Goal: Task Accomplishment & Management: Use online tool/utility

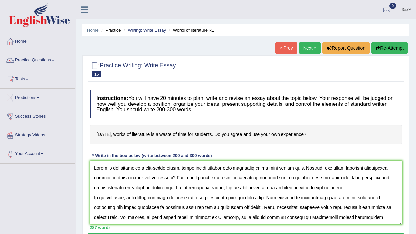
click at [205, 171] on textarea at bounding box center [246, 193] width 312 height 64
click at [205, 168] on textarea at bounding box center [246, 193] width 312 height 64
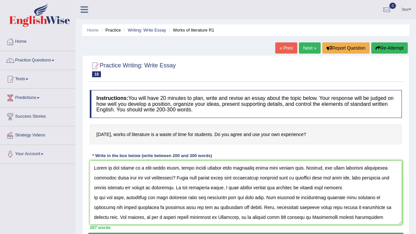
click at [205, 168] on textarea at bounding box center [246, 193] width 312 height 64
click at [205, 170] on textarea at bounding box center [246, 193] width 312 height 64
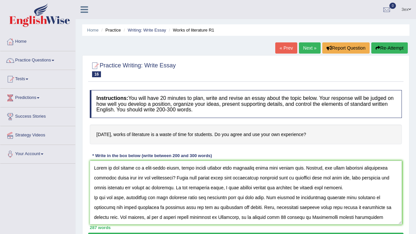
click at [205, 170] on textarea at bounding box center [246, 193] width 312 height 64
click at [205, 169] on textarea at bounding box center [246, 193] width 312 height 64
drag, startPoint x: 205, startPoint y: 169, endPoint x: 198, endPoint y: 136, distance: 33.7
click at [203, 167] on textarea at bounding box center [246, 193] width 312 height 64
click at [196, 131] on h4 "[DATE], works of literature is a waste of time for students. Do you agree and u…" at bounding box center [246, 135] width 312 height 20
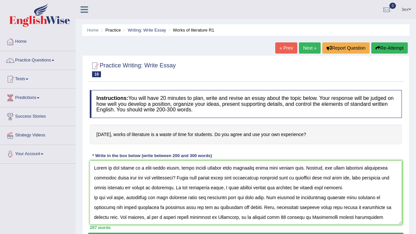
click at [201, 133] on h4 "[DATE], works of literature is a waste of time for students. Do you agree and u…" at bounding box center [246, 135] width 312 height 20
click at [201, 129] on h4 "[DATE], works of literature is a waste of time for students. Do you agree and u…" at bounding box center [246, 135] width 312 height 20
drag, startPoint x: 201, startPoint y: 126, endPoint x: 201, endPoint y: 122, distance: 4.3
click at [201, 122] on div "Instructions: You will have 20 minutes to plan, write and revise an essay about…" at bounding box center [245, 160] width 315 height 146
click at [201, 115] on h4 "Instructions: You will have 20 minutes to plan, write and revise an essay about…" at bounding box center [246, 104] width 312 height 28
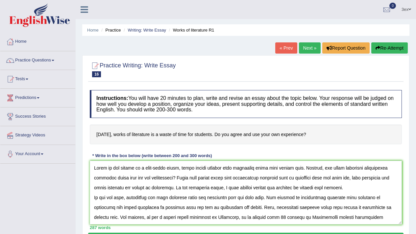
click at [201, 115] on h4 "Instructions: You will have 20 minutes to plan, write and revise an essay about…" at bounding box center [246, 104] width 312 height 28
click at [158, 63] on h2 "Practice Writing: Write Essay 16 Works of literature R1" at bounding box center [133, 69] width 86 height 16
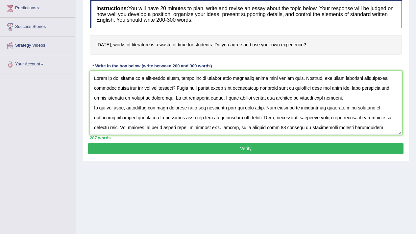
scroll to position [84, 0]
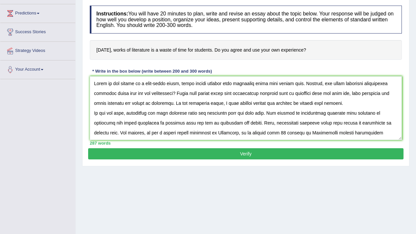
click at [216, 152] on button "Verify" at bounding box center [245, 153] width 315 height 11
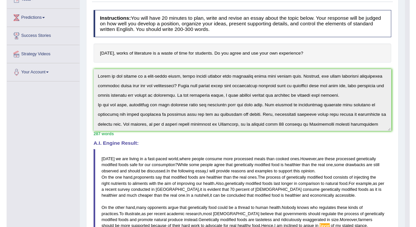
scroll to position [0, 0]
